Goal: Learn about a topic: Learn about a topic

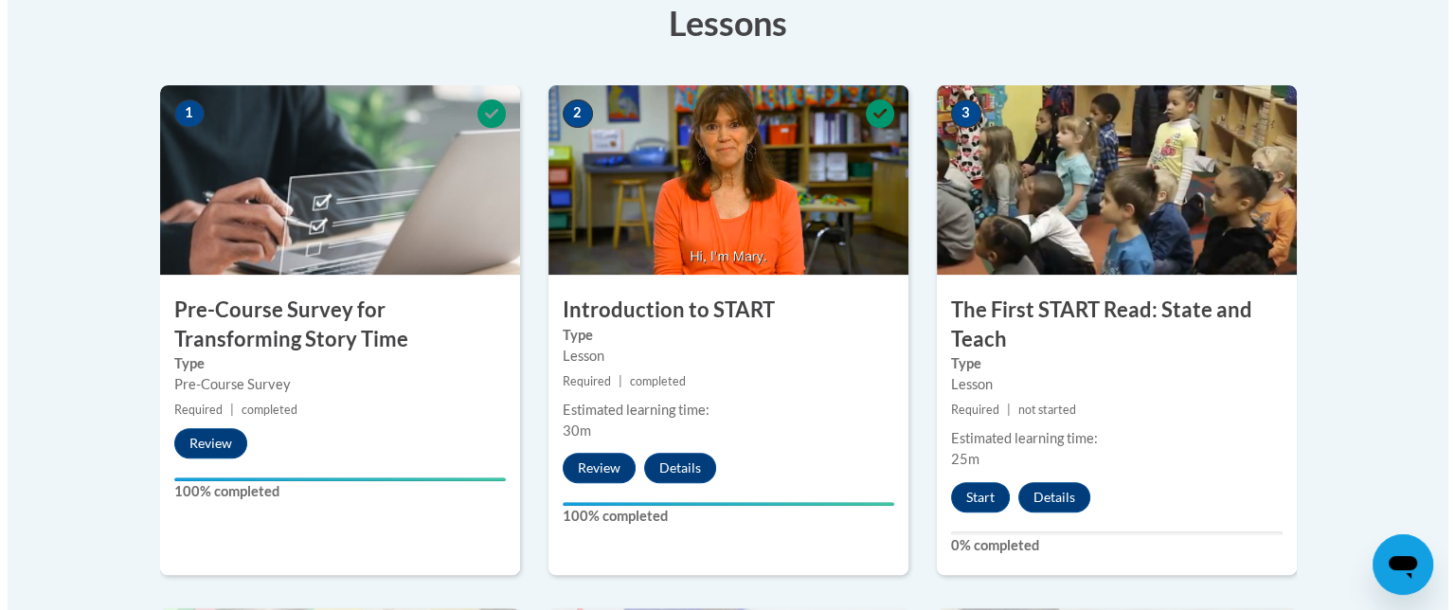
scroll to position [734, 0]
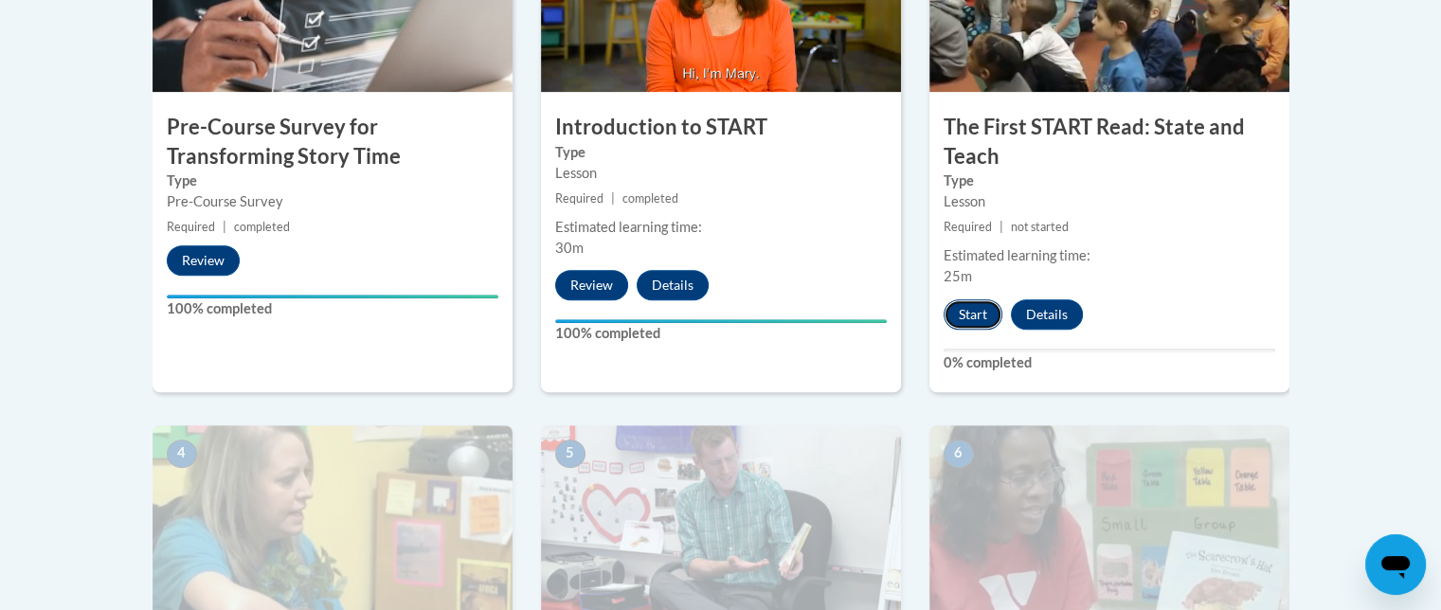
click at [989, 299] on button "Start" at bounding box center [973, 314] width 59 height 30
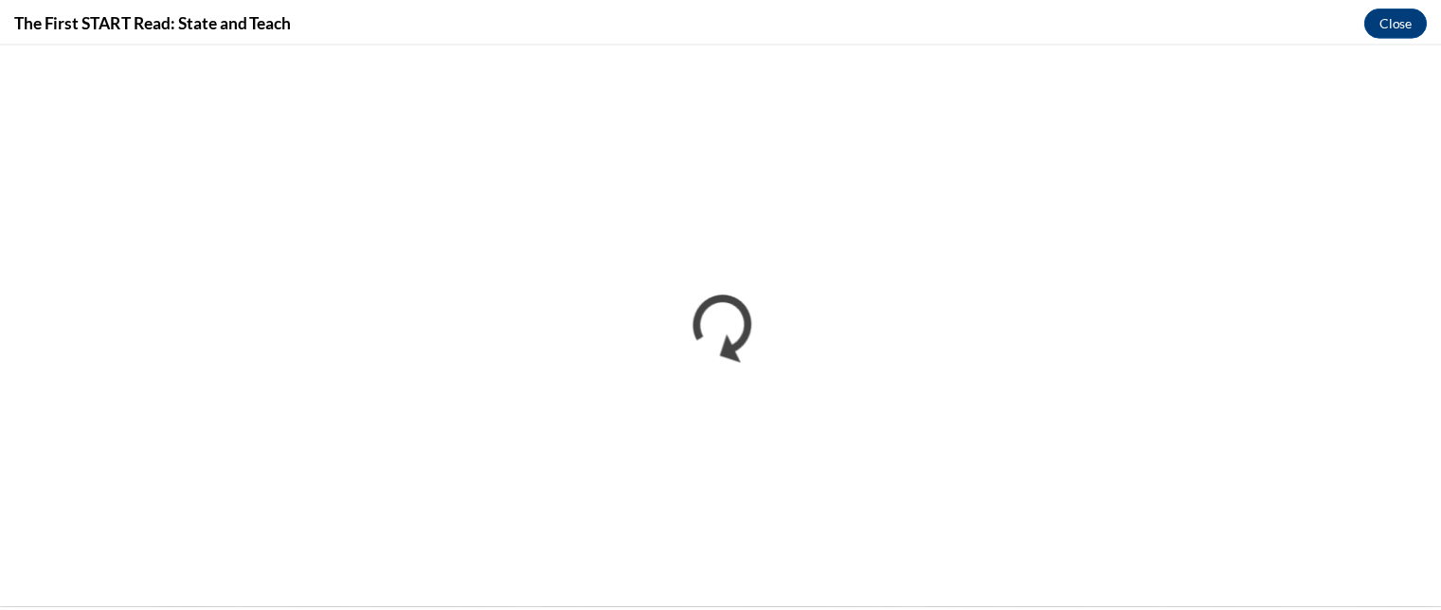
scroll to position [0, 0]
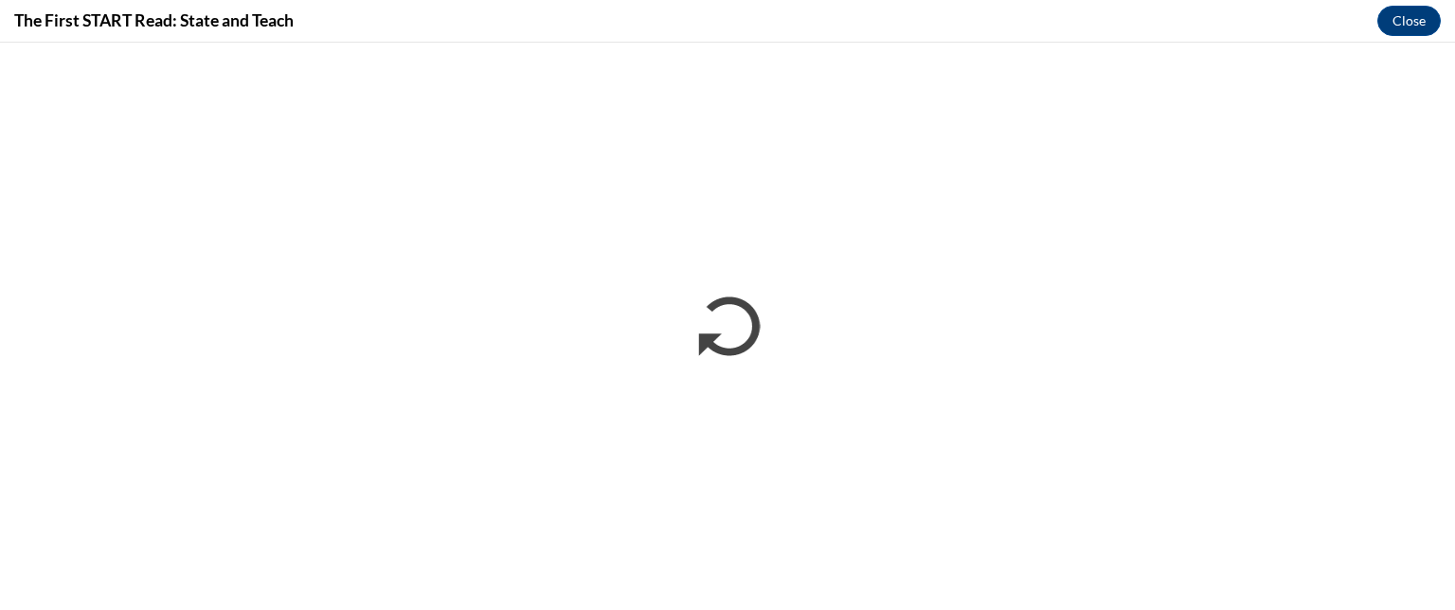
click at [1029, 39] on div "The First START Read: State and Teach Close" at bounding box center [727, 21] width 1455 height 43
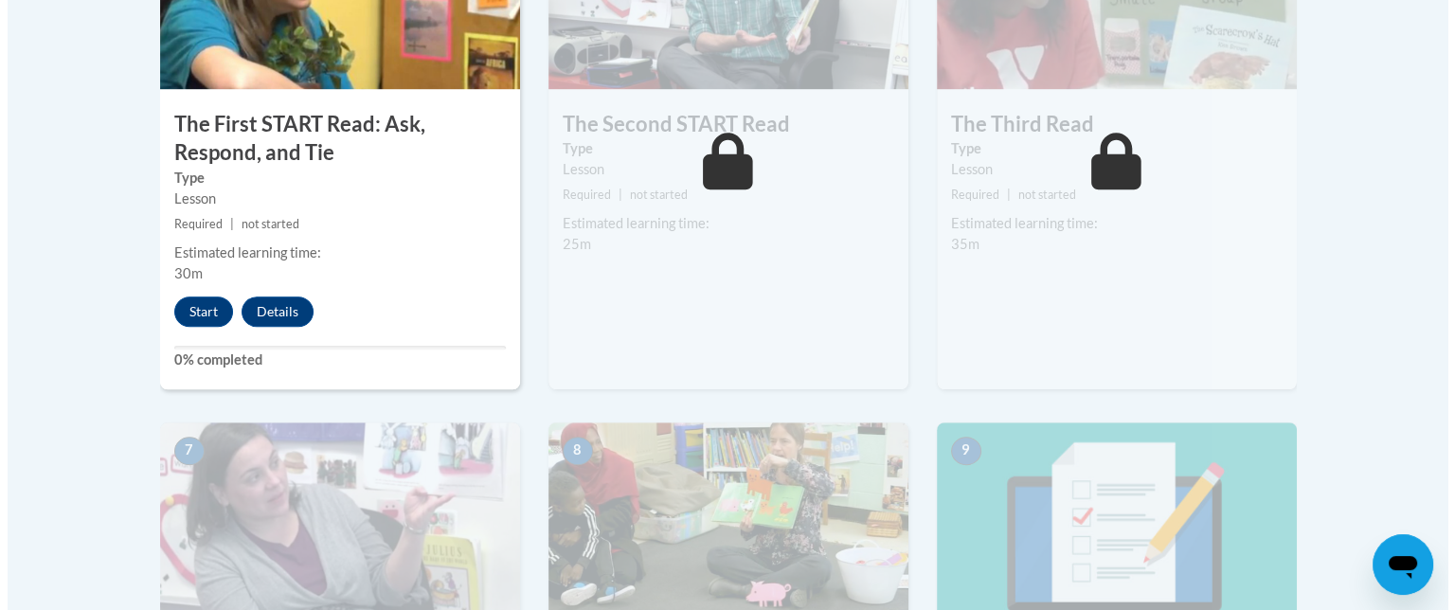
scroll to position [1266, 0]
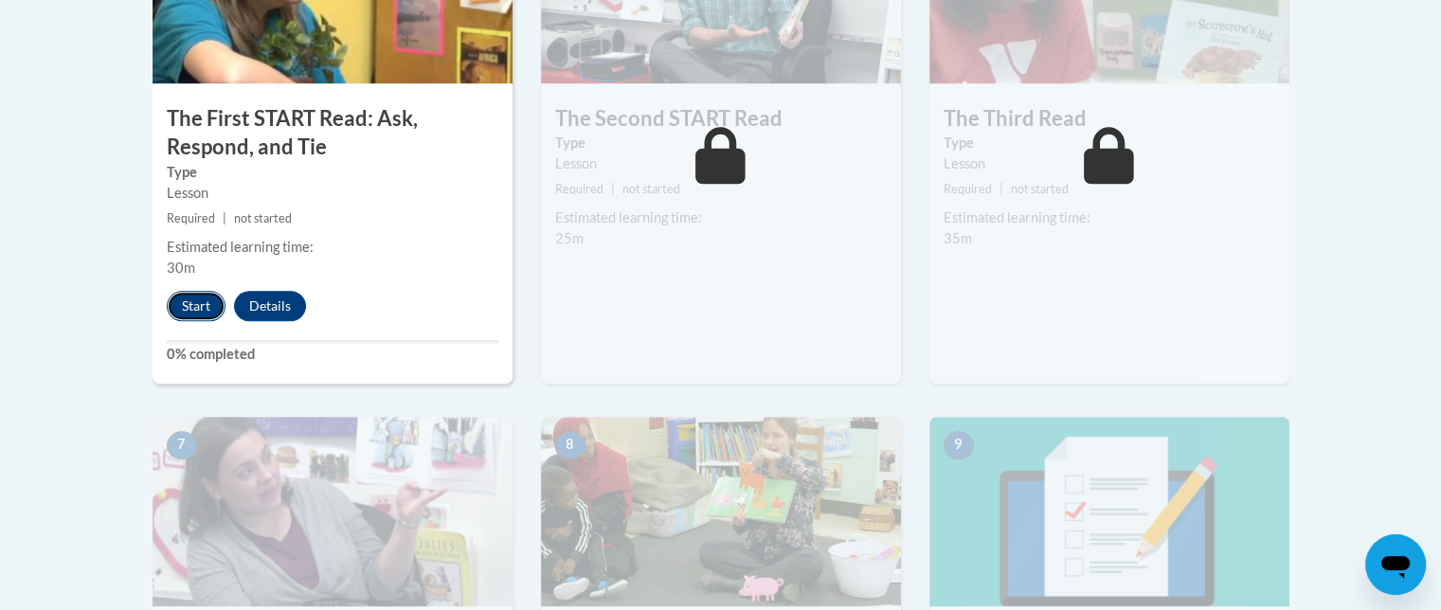
click at [205, 300] on button "Start" at bounding box center [196, 306] width 59 height 30
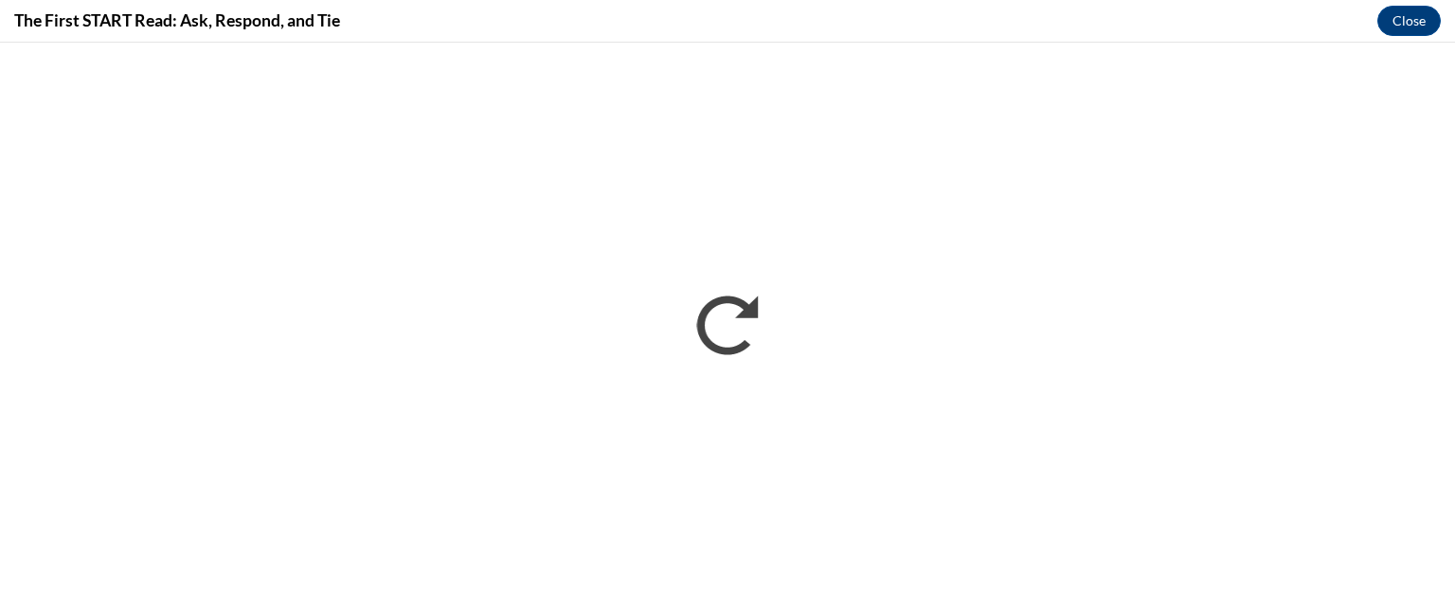
scroll to position [0, 0]
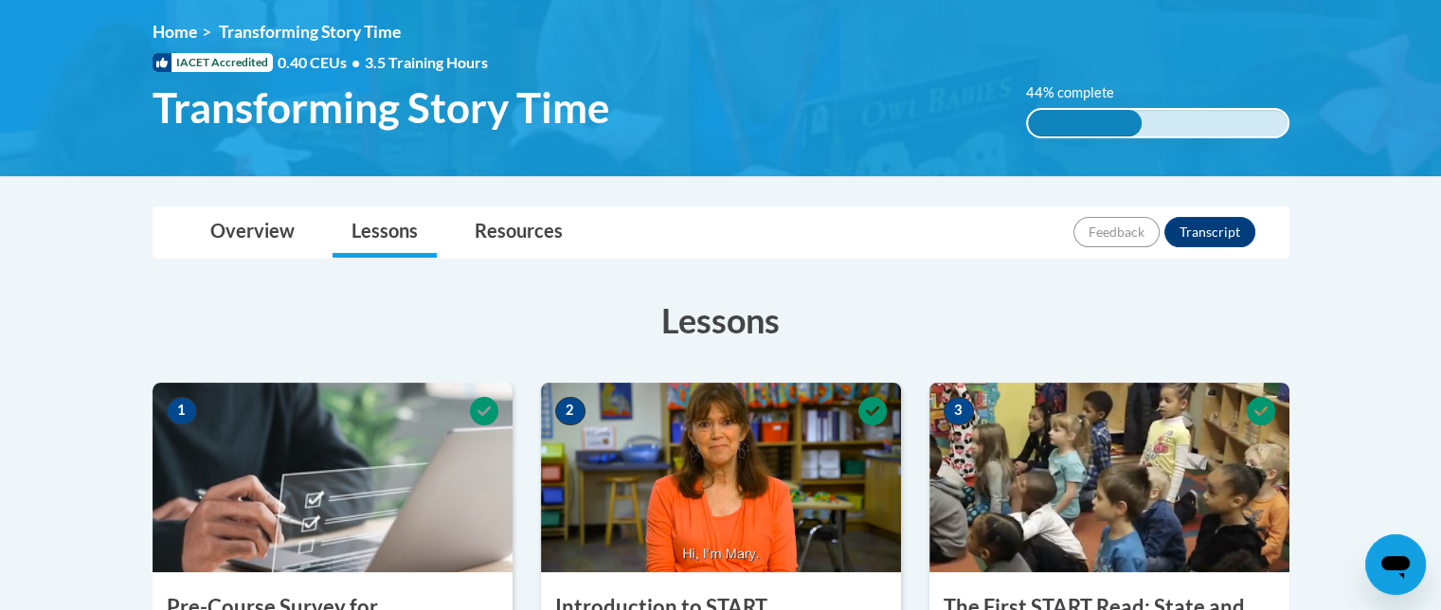
scroll to position [245, 0]
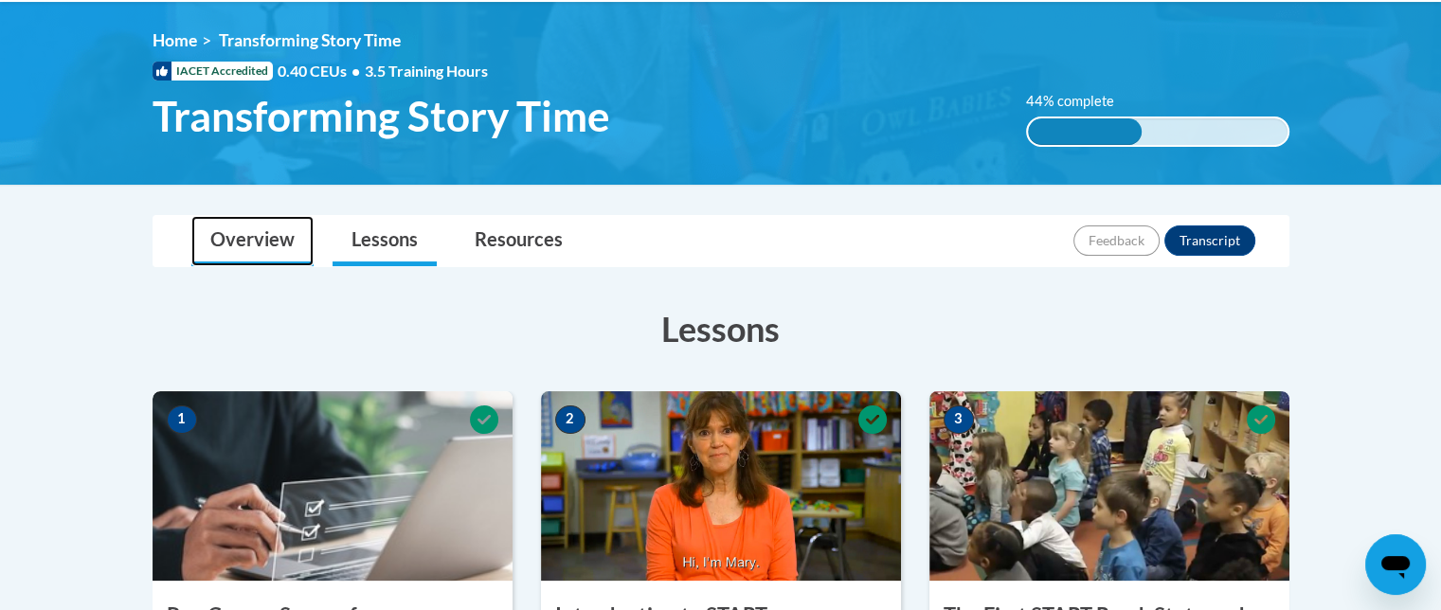
click at [280, 241] on link "Overview" at bounding box center [252, 241] width 122 height 50
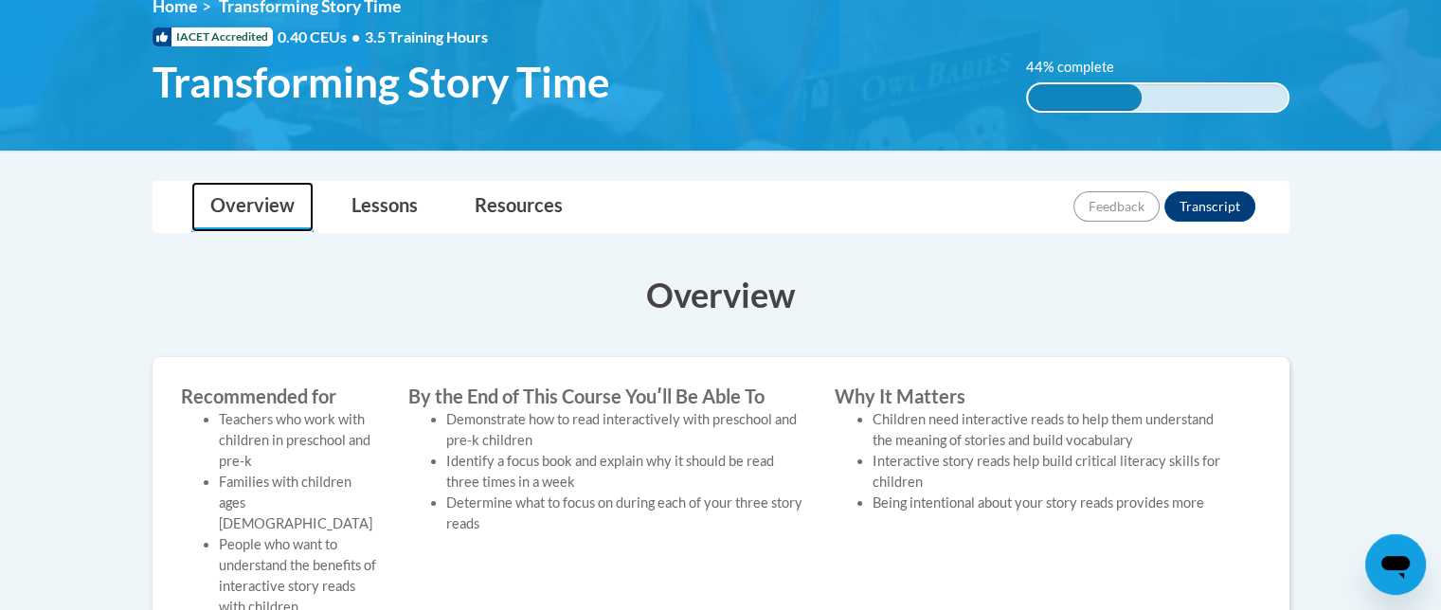
scroll to position [119, 0]
